Goal: Share content: Share content

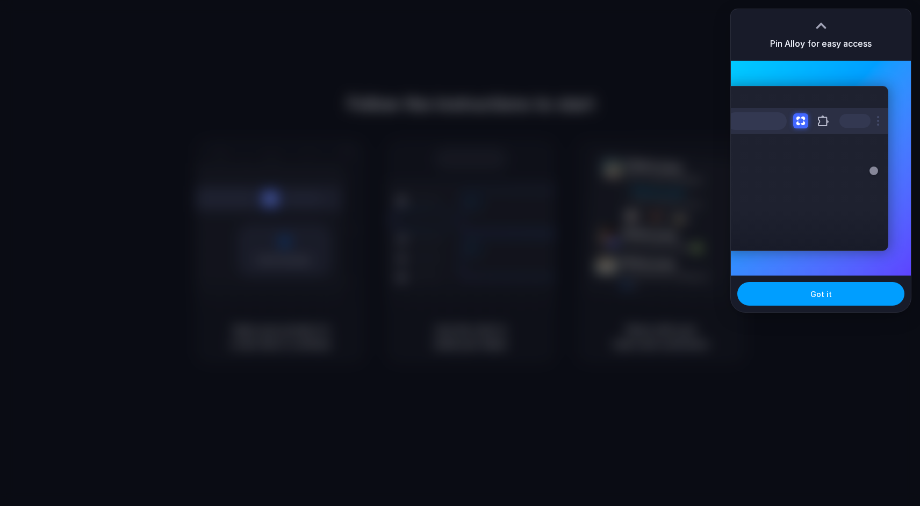
click at [862, 293] on button "Got it" at bounding box center [820, 294] width 167 height 24
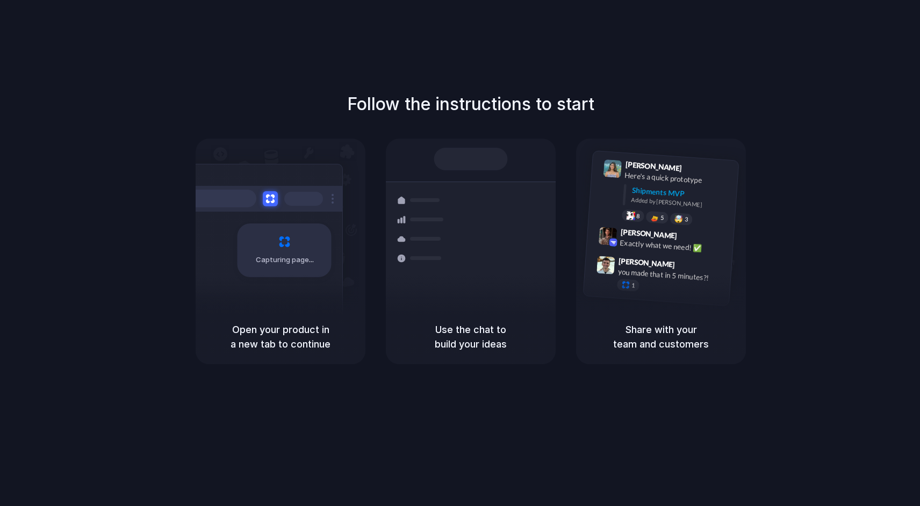
click at [647, 71] on div "Follow the instructions to start Capturing page Open your product in a new tab …" at bounding box center [470, 263] width 941 height 527
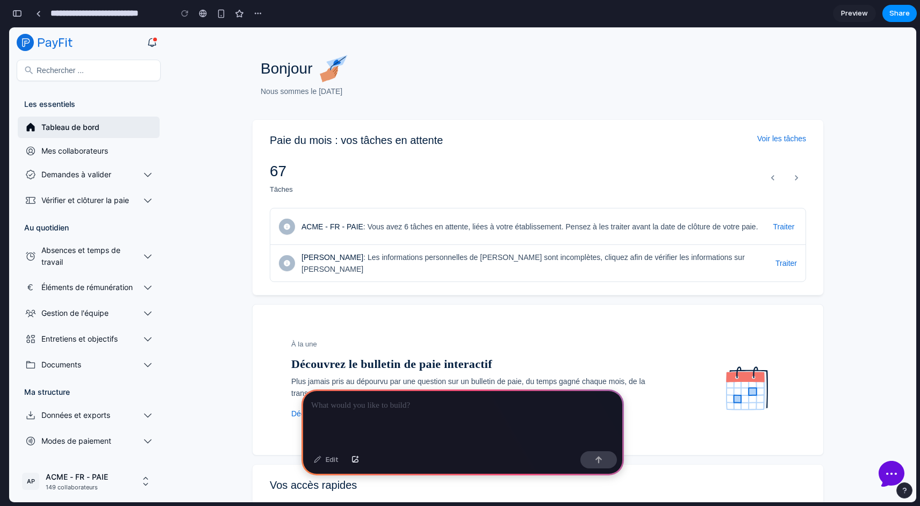
click at [145, 173] on icon "expand group" at bounding box center [147, 174] width 11 height 11
click at [331, 64] on img at bounding box center [334, 68] width 34 height 34
click at [421, 409] on div at bounding box center [462, 417] width 322 height 57
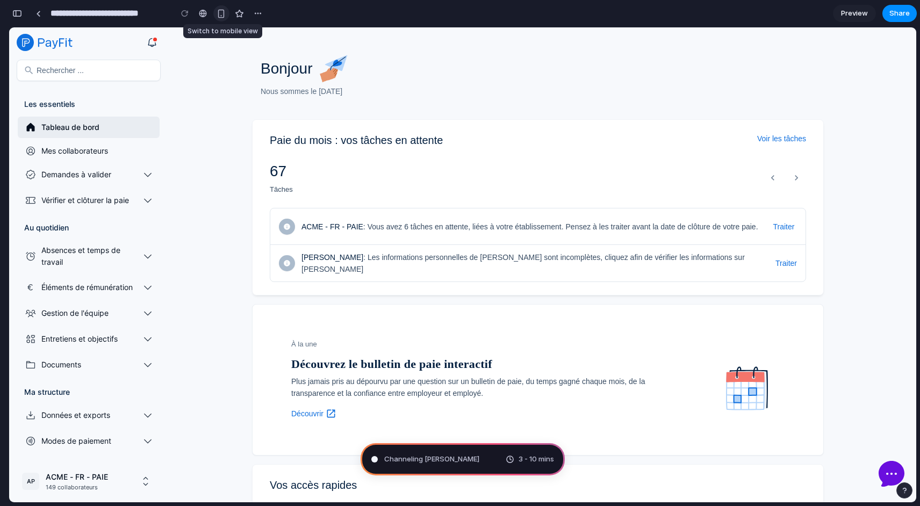
click at [221, 13] on div "button" at bounding box center [220, 13] width 9 height 9
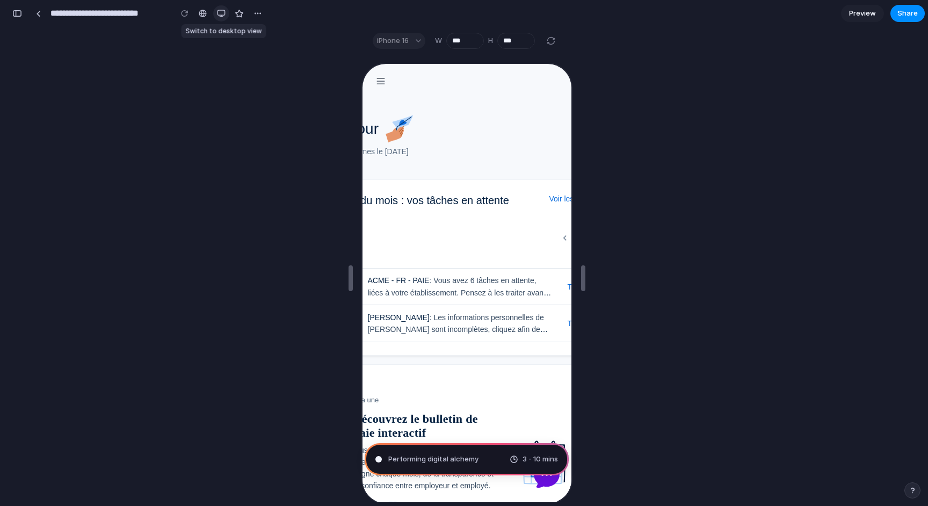
click at [217, 15] on div "button" at bounding box center [221, 13] width 9 height 9
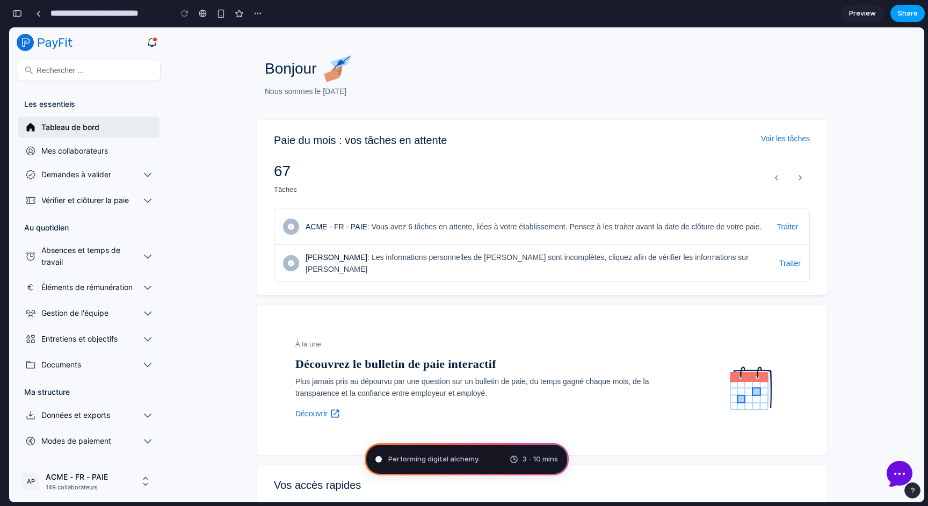
click at [907, 12] on span "Share" at bounding box center [907, 13] width 20 height 11
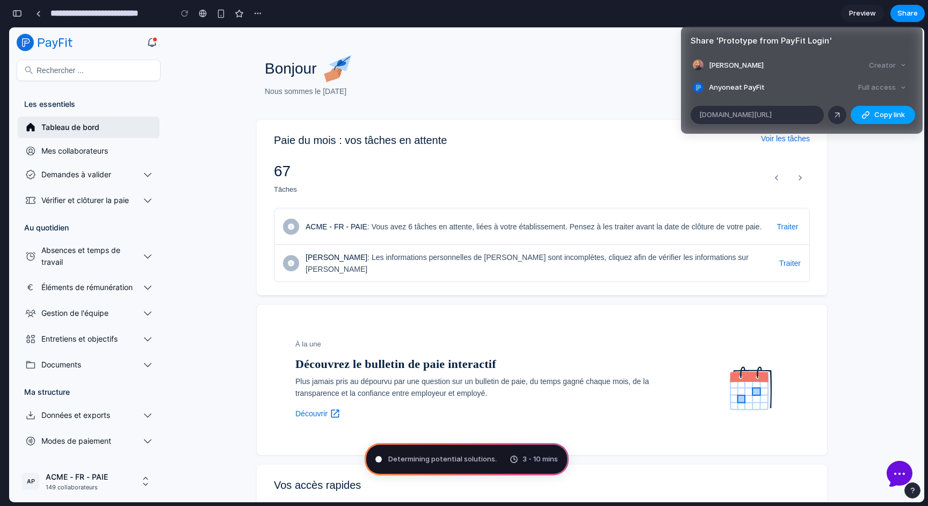
click at [900, 118] on span "Copy link" at bounding box center [889, 115] width 31 height 11
click at [904, 83] on div "Full access" at bounding box center [882, 87] width 57 height 15
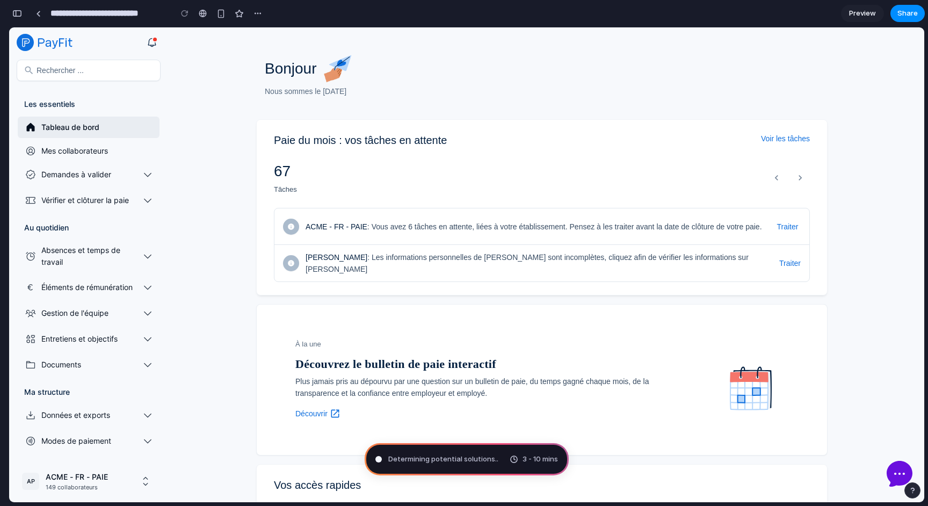
click at [612, 79] on div "Share ' Prototype from PayFit Login ' Amine Ambari Creator Anyone at PayFit Ful…" at bounding box center [464, 253] width 928 height 506
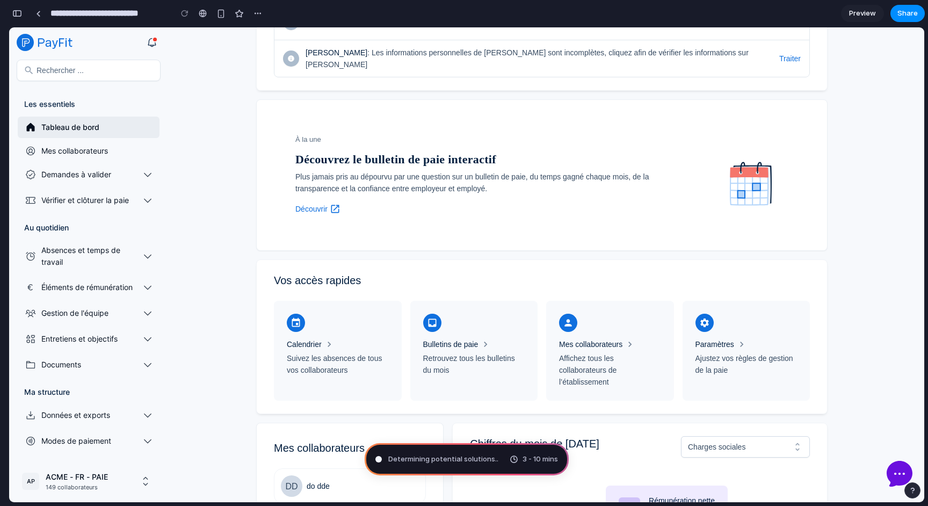
scroll to position [207, 0]
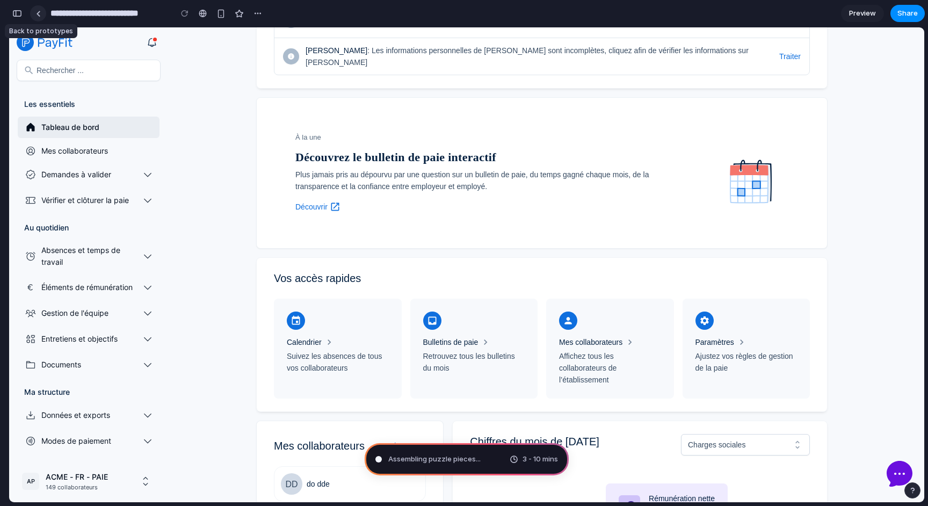
click at [39, 13] on div at bounding box center [38, 14] width 5 height 6
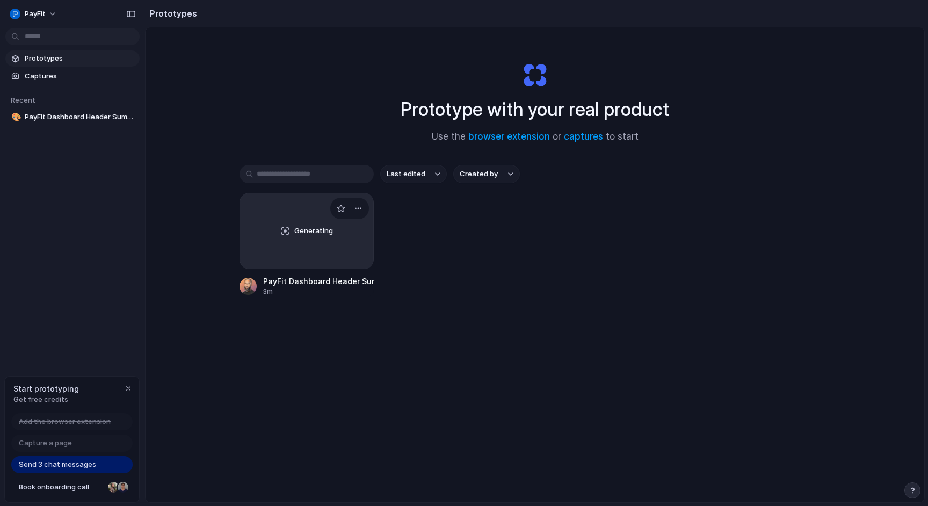
click at [277, 270] on link "Generating PayFit Dashboard Header Summary 3m" at bounding box center [307, 245] width 134 height 104
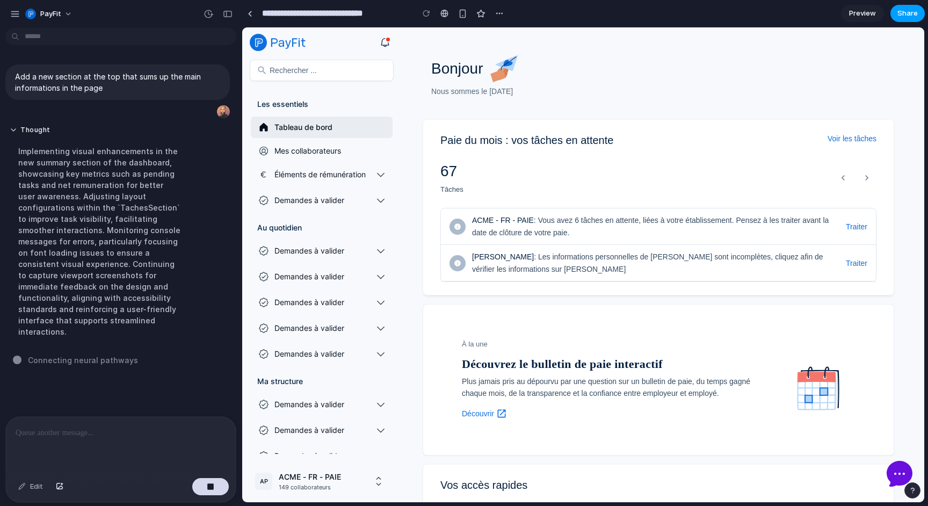
click at [901, 9] on span "Share" at bounding box center [907, 13] width 20 height 11
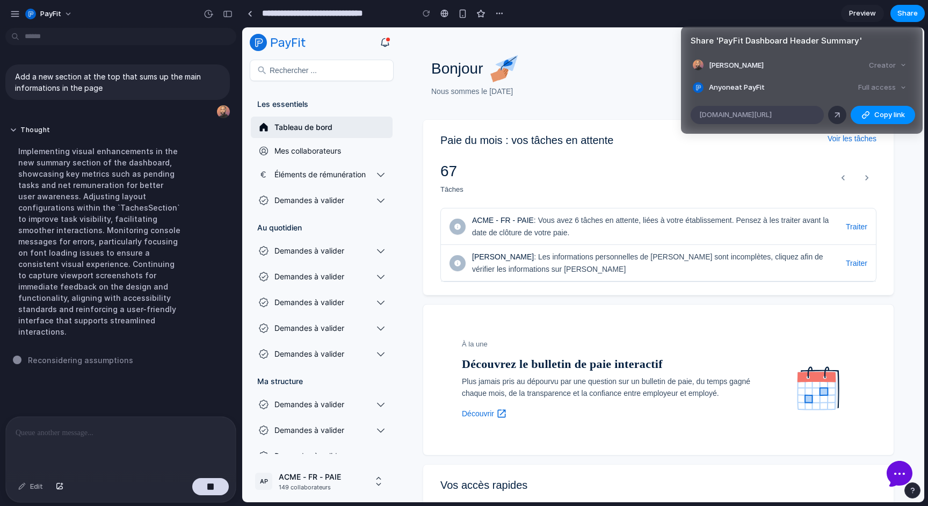
click at [772, 112] on span "alloy.app/payfit/p/4881a4d4-05f7-44d0-bd83-310e6c59fa9c" at bounding box center [735, 115] width 73 height 11
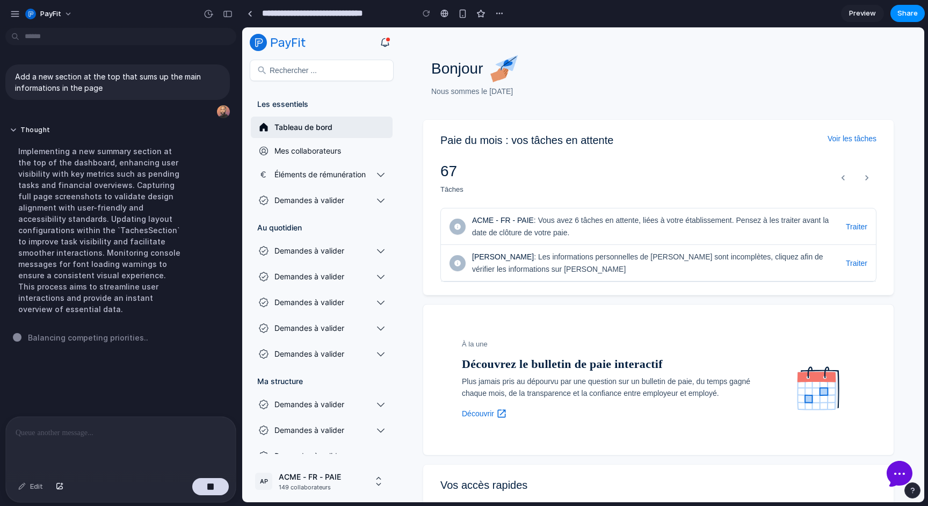
drag, startPoint x: 631, startPoint y: 278, endPoint x: 389, endPoint y: 306, distance: 243.2
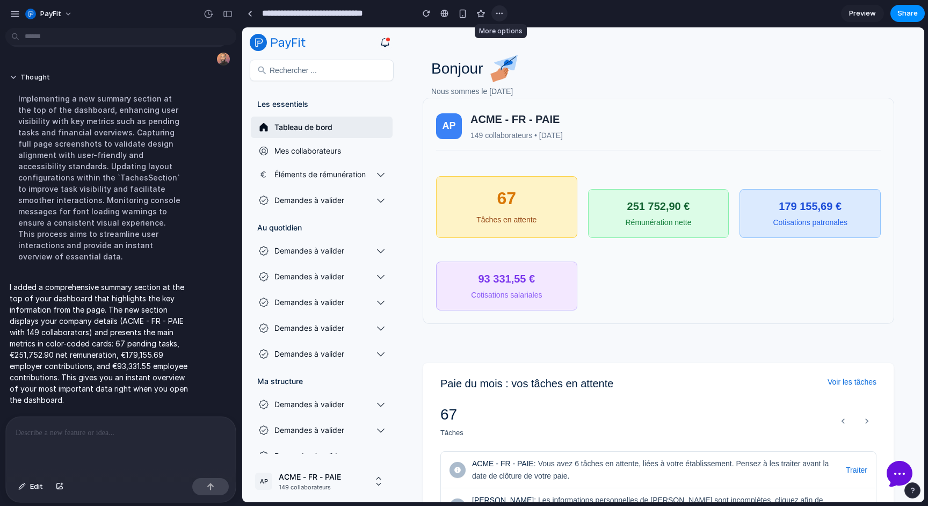
click at [498, 12] on div "button" at bounding box center [499, 13] width 9 height 9
click at [573, 5] on div "Duplicate Delete" at bounding box center [464, 253] width 928 height 506
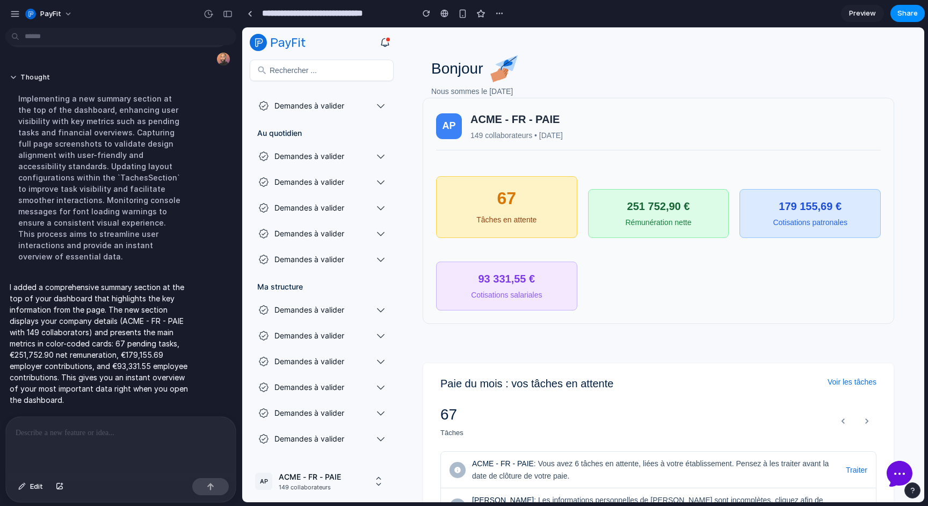
scroll to position [119, 0]
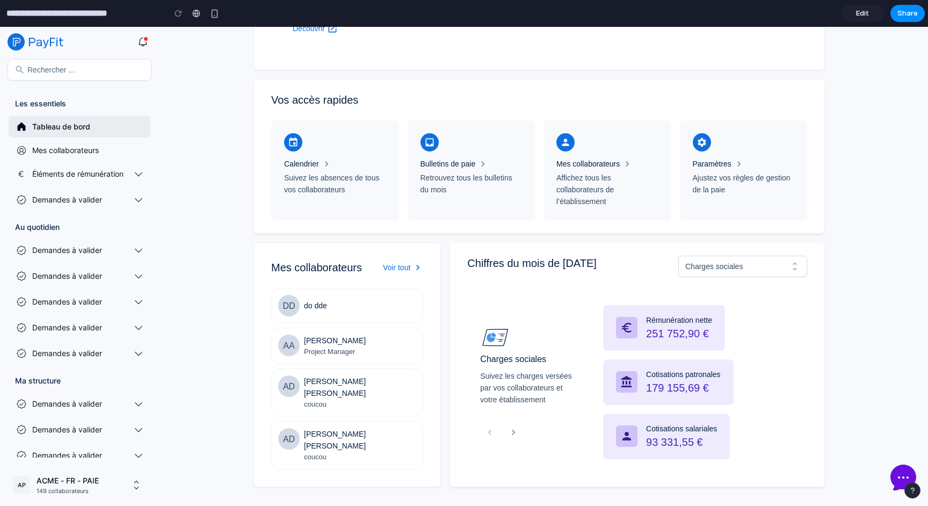
scroll to position [432, 0]
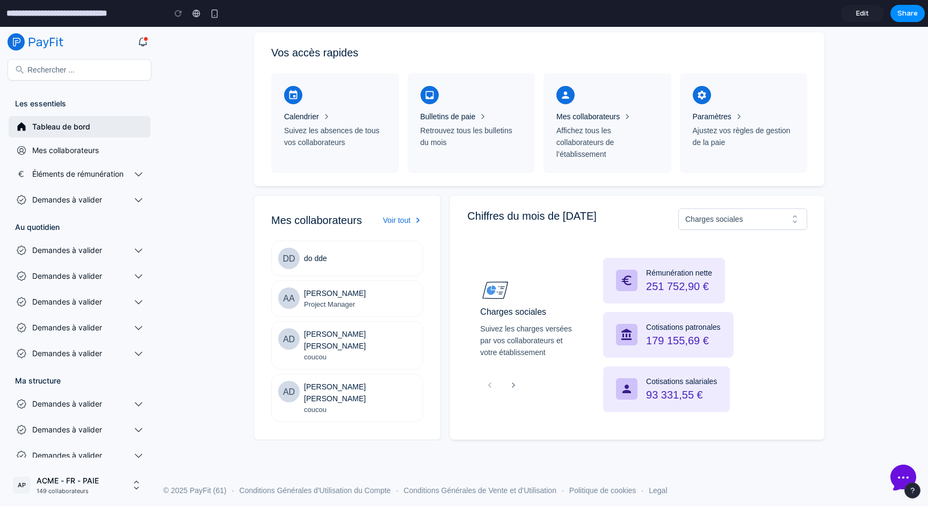
click at [597, 139] on span "Affichez tous les collaborateurs de l’établissement" at bounding box center [607, 142] width 102 height 35
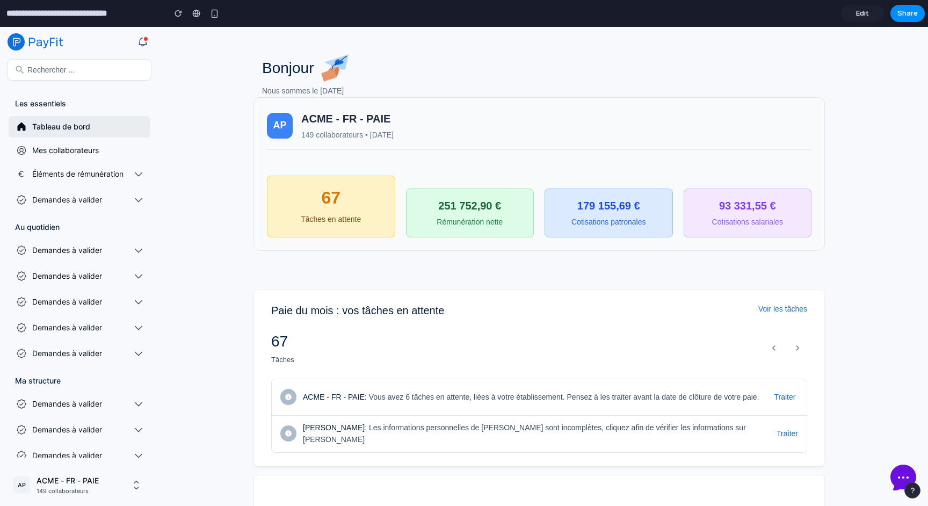
scroll to position [0, 0]
click at [434, 154] on div "AP ACME - FR - PAIE 149 collaborateurs • [DATE] 67 Tâches en attente 251 752,90…" at bounding box center [539, 174] width 545 height 127
click at [508, 208] on div "251 752,90 €" at bounding box center [470, 206] width 110 height 17
click at [92, 154] on span "Mes collaborateurs" at bounding box center [85, 150] width 107 height 12
click at [106, 174] on span "Éléments de rémunération" at bounding box center [80, 174] width 97 height 12
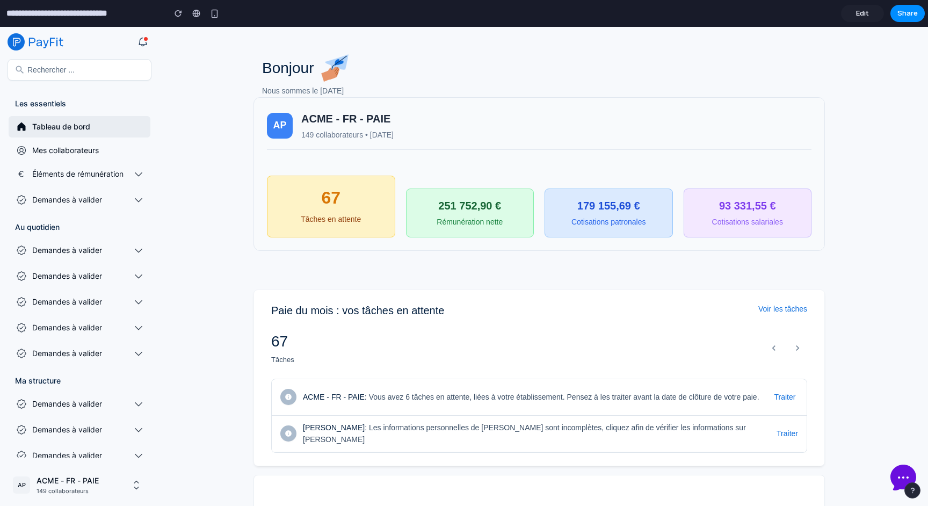
click at [866, 13] on span "Edit" at bounding box center [862, 13] width 13 height 11
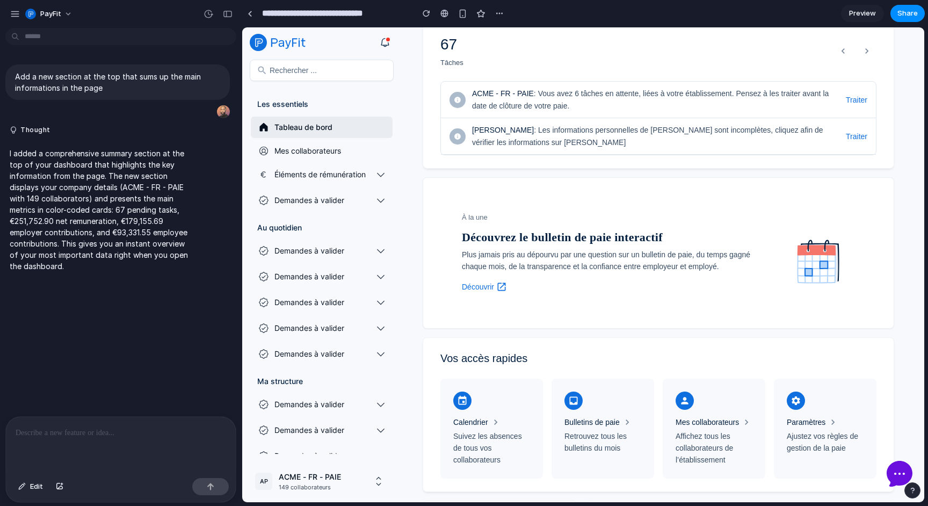
scroll to position [119, 0]
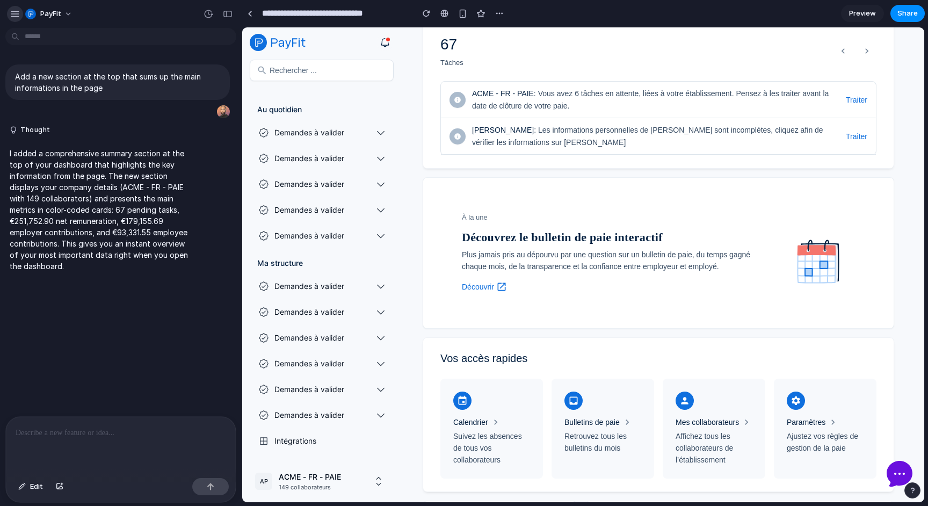
click at [16, 17] on div "button" at bounding box center [15, 14] width 10 height 10
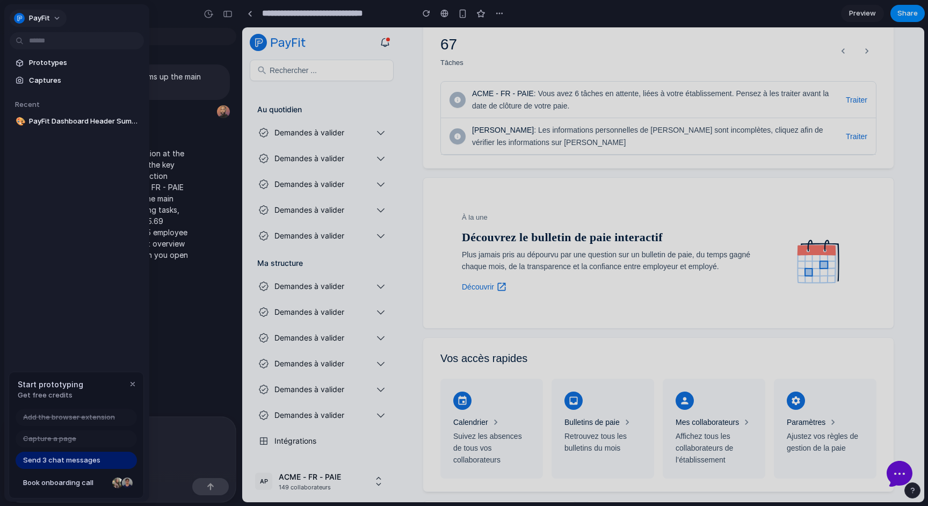
click at [28, 18] on div "PayFit" at bounding box center [32, 18] width 36 height 11
click at [123, 32] on div "Settings Invite members Change theme Sign out" at bounding box center [464, 253] width 928 height 506
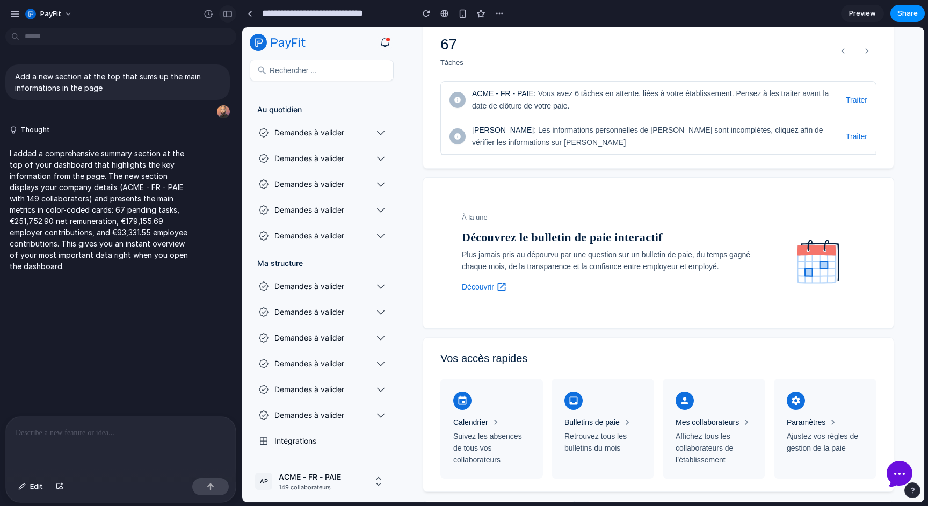
click at [223, 16] on div "button" at bounding box center [228, 14] width 10 height 8
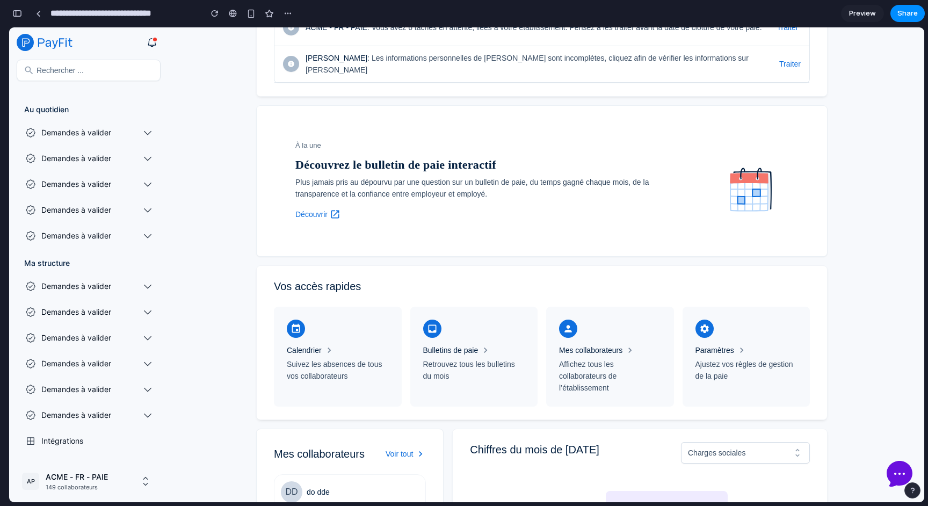
scroll to position [298, 0]
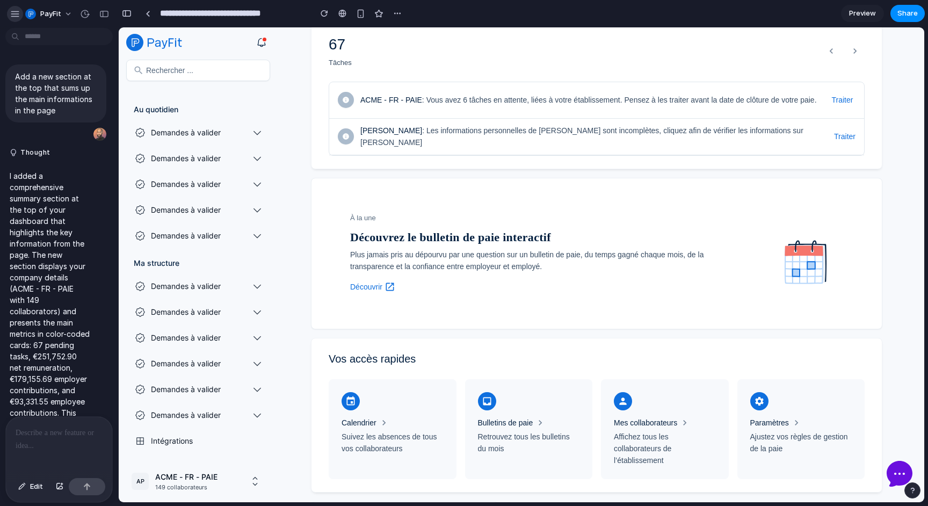
click at [13, 13] on div "button" at bounding box center [15, 14] width 10 height 10
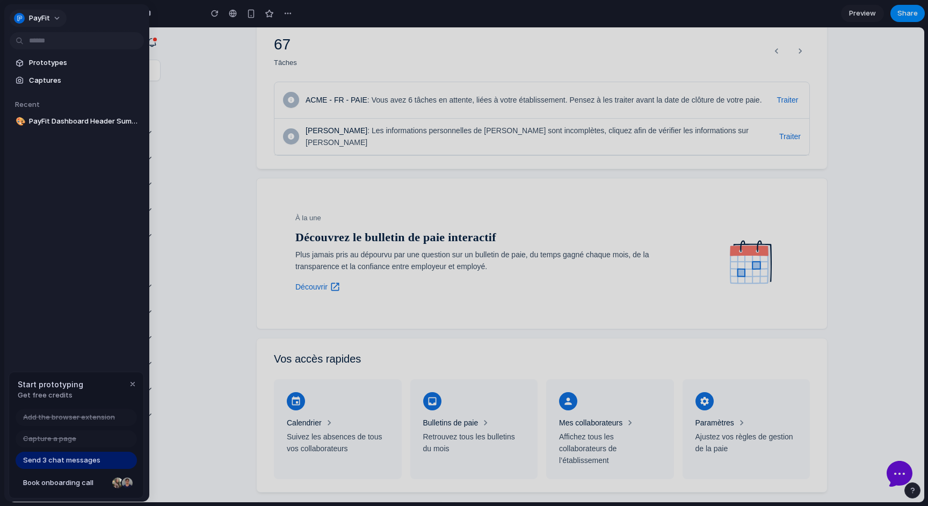
click at [33, 14] on span "PayFit" at bounding box center [39, 18] width 21 height 11
click at [18, 18] on div "Settings Invite members Change theme Sign out" at bounding box center [464, 253] width 928 height 506
click at [18, 18] on div "button" at bounding box center [19, 18] width 11 height 11
click at [17, 43] on div at bounding box center [20, 42] width 9 height 9
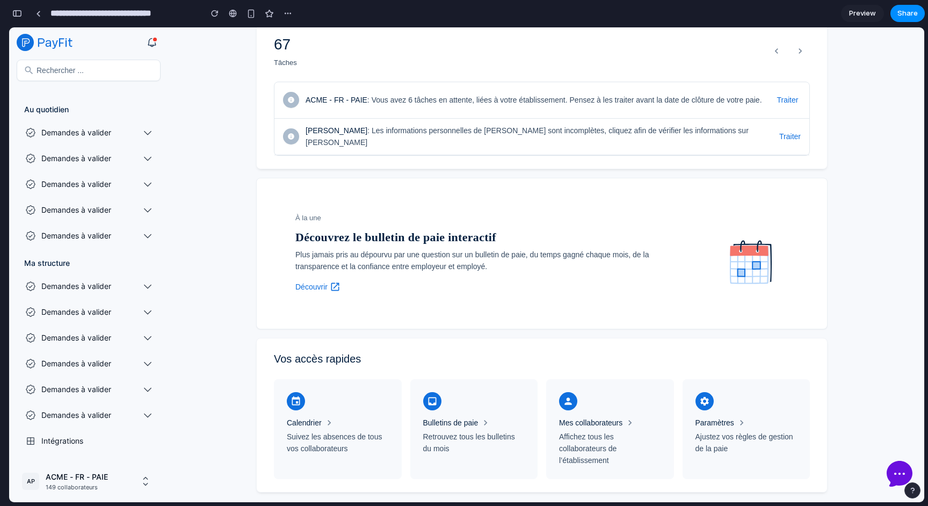
click at [234, 169] on div "Bonjour Nous sommes le [DATE] AP ACME - FR - PAIE 149 collaborateurs • [DATE] 6…" at bounding box center [548, 255] width 752 height 1051
click at [41, 15] on link at bounding box center [38, 13] width 16 height 16
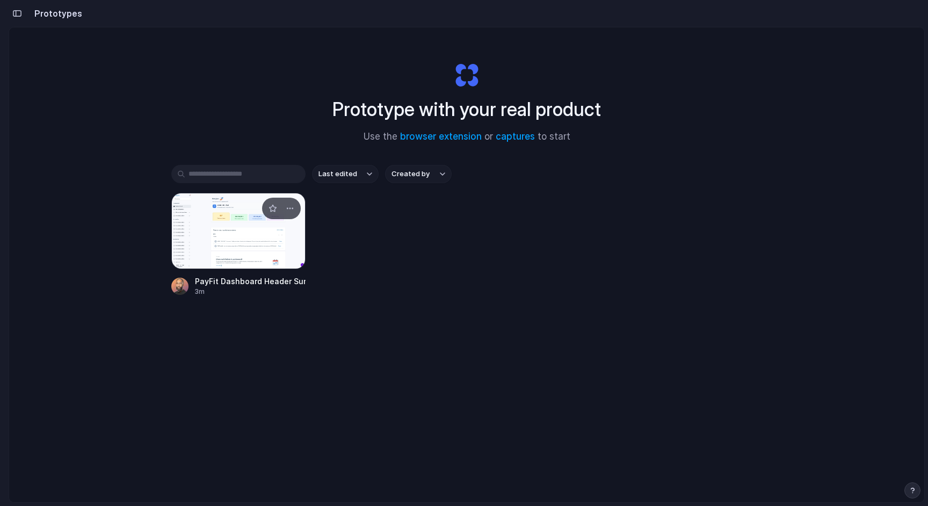
click at [200, 217] on div at bounding box center [238, 231] width 134 height 76
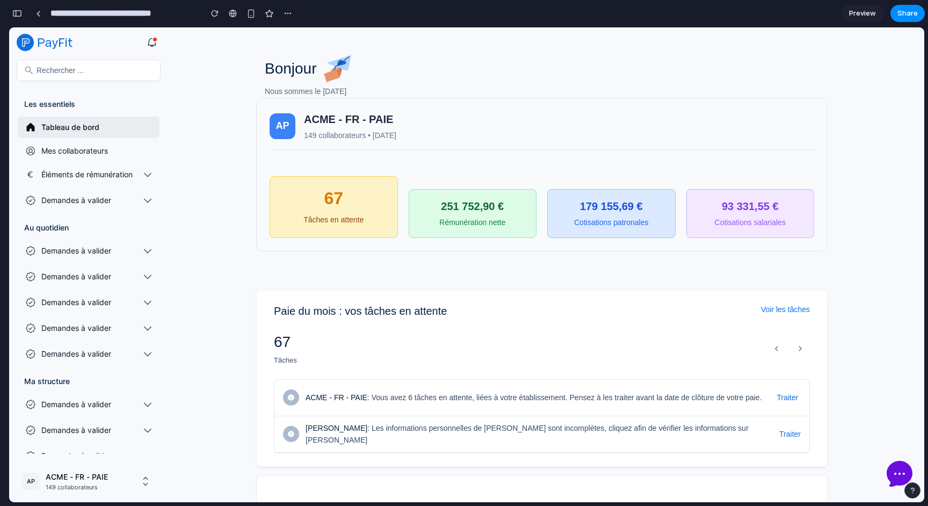
click at [17, 13] on div "button" at bounding box center [17, 14] width 10 height 8
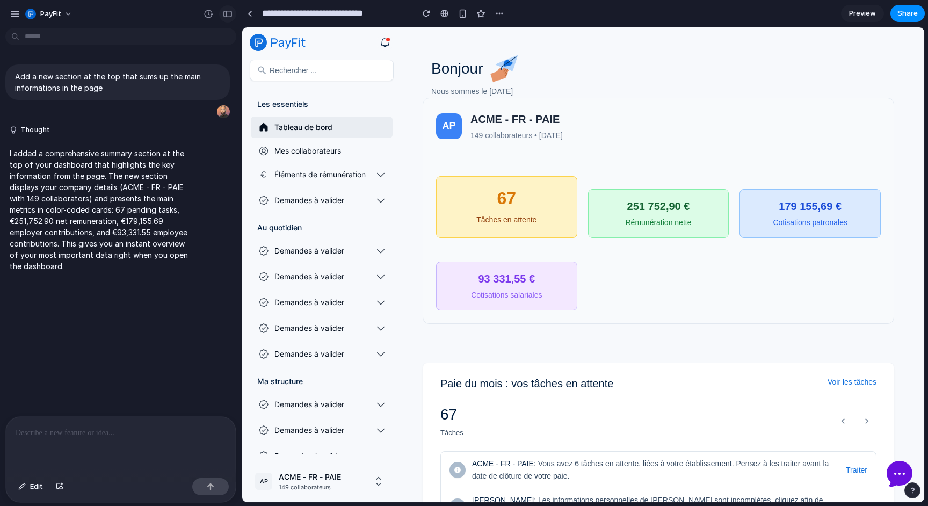
click at [228, 17] on div "button" at bounding box center [228, 14] width 10 height 8
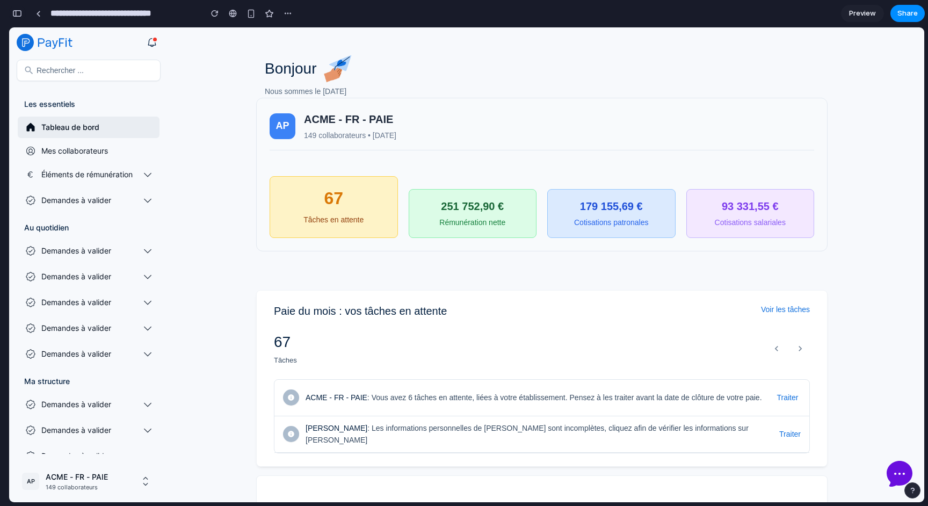
click at [15, 17] on div "button" at bounding box center [17, 14] width 10 height 8
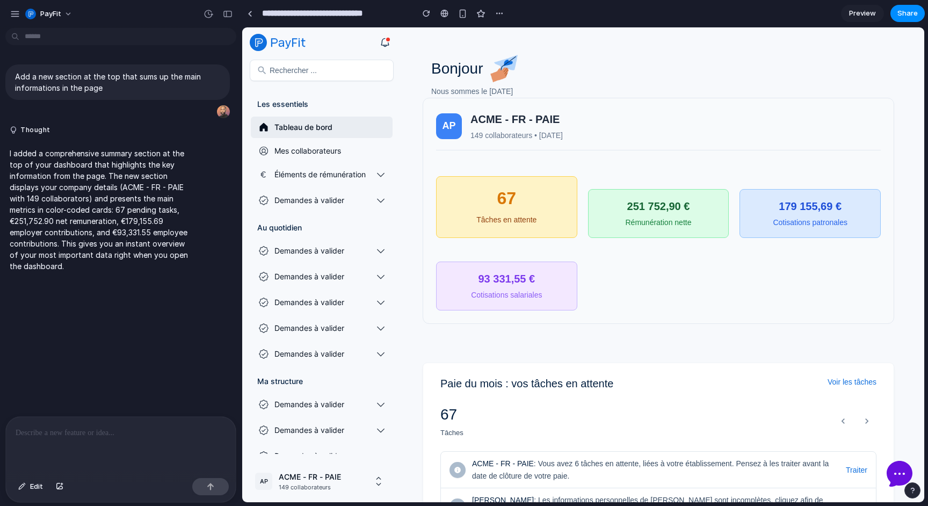
click at [81, 432] on p at bounding box center [121, 432] width 211 height 13
